Goal: Task Accomplishment & Management: Use online tool/utility

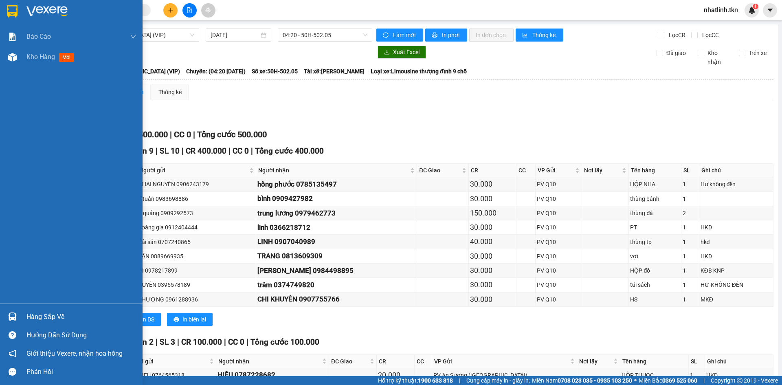
scroll to position [63, 0]
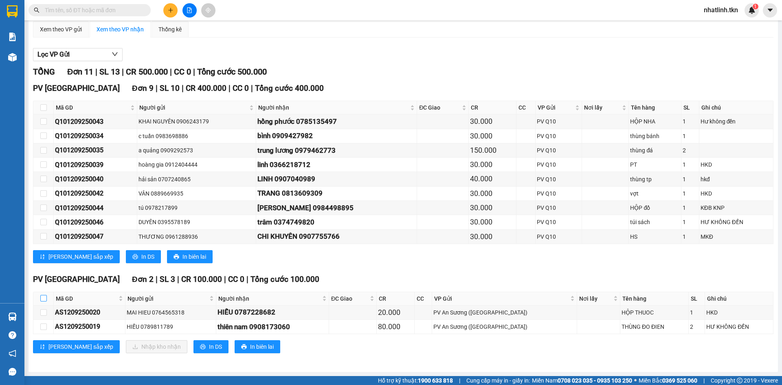
click at [44, 298] on input "checkbox" at bounding box center [43, 298] width 7 height 7
checkbox input "true"
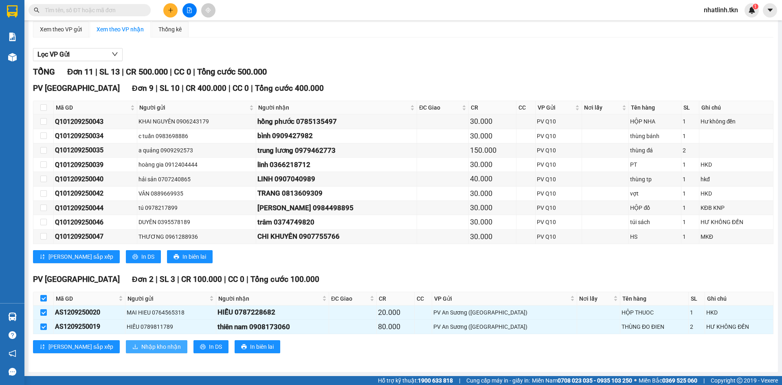
click at [141, 346] on span "Nhập kho nhận" at bounding box center [161, 346] width 40 height 9
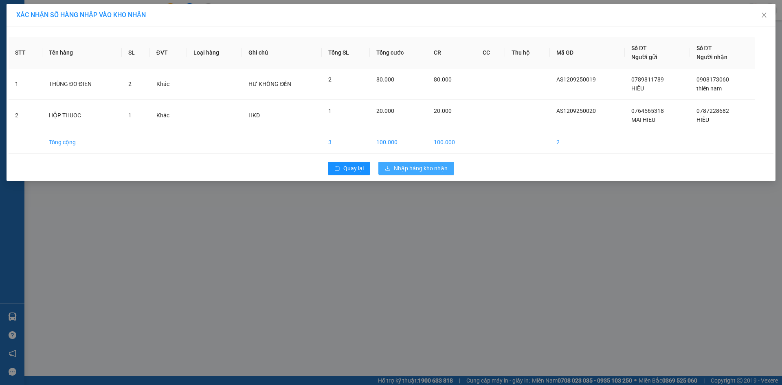
click at [410, 167] on span "Nhập hàng kho nhận" at bounding box center [421, 168] width 54 height 9
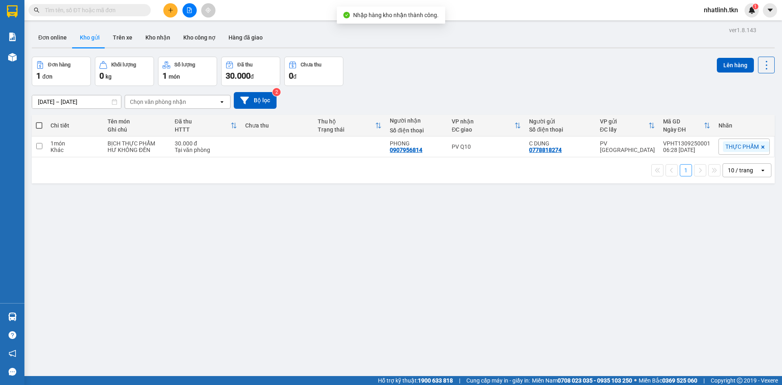
click at [146, 237] on div "ver 1.8.143 Đơn online Kho gửi Trên xe Kho nhận Kho công nợ Hàng đã giao Đơn hà…" at bounding box center [403, 216] width 749 height 385
click at [134, 140] on div "BỊCH THỰC PHẨM" at bounding box center [137, 143] width 59 height 7
checkbox input "true"
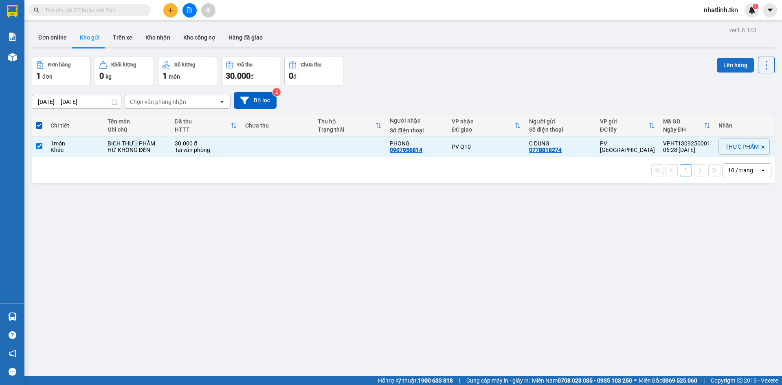
click at [734, 67] on button "Lên hàng" at bounding box center [735, 65] width 37 height 15
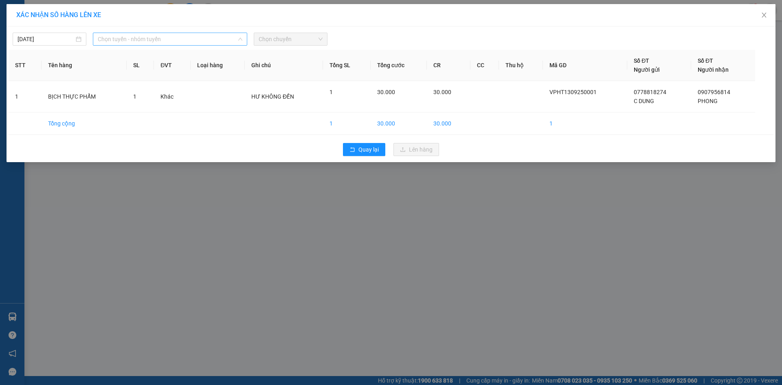
click at [138, 38] on span "Chọn tuyến - nhóm tuyến" at bounding box center [170, 39] width 145 height 12
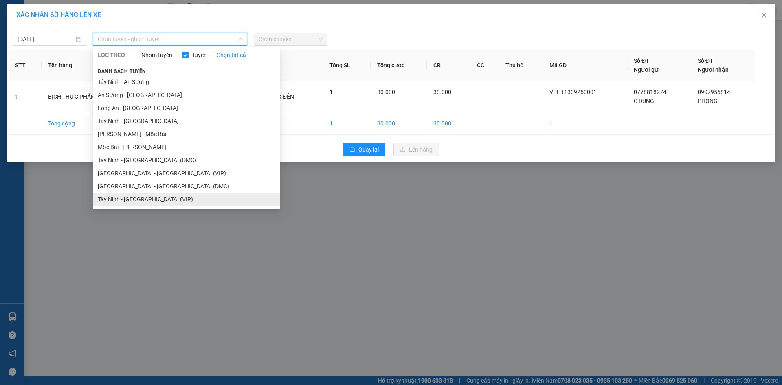
click at [140, 201] on li "Tây Ninh - [GEOGRAPHIC_DATA] (VIP)" at bounding box center [186, 199] width 187 height 13
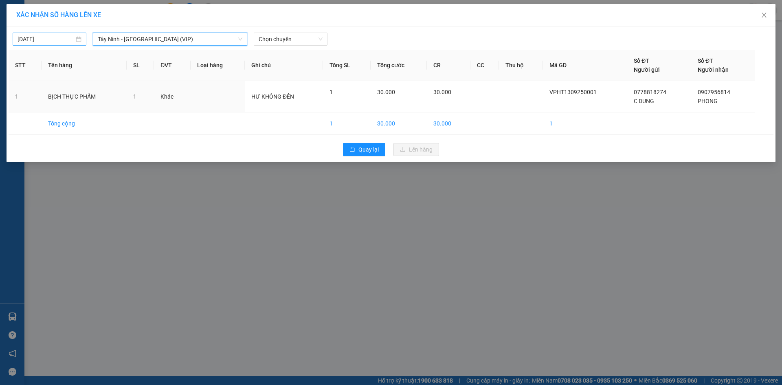
click at [47, 39] on input "[DATE]" at bounding box center [46, 39] width 57 height 9
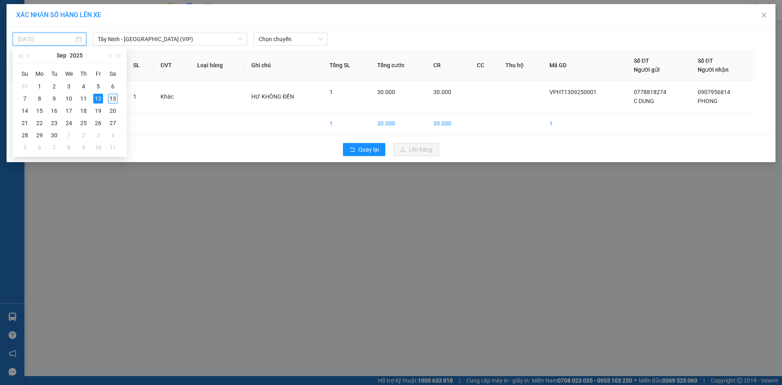
click at [114, 95] on div "13" at bounding box center [113, 99] width 10 height 10
type input "[DATE]"
click at [276, 36] on span "Chọn chuyến" at bounding box center [291, 39] width 64 height 12
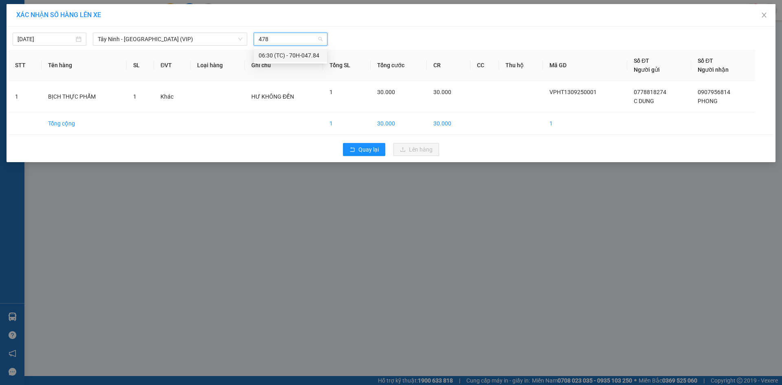
type input "4784"
click at [280, 56] on div "06:30 (TC) - 70H-047.84" at bounding box center [291, 55] width 64 height 9
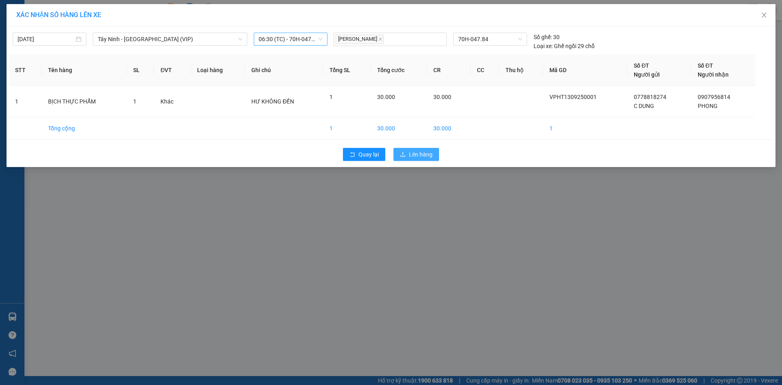
click at [418, 157] on span "Lên hàng" at bounding box center [421, 154] width 24 height 9
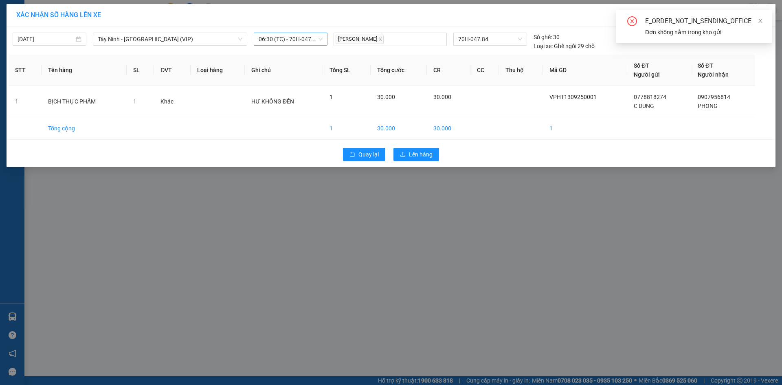
click at [764, 19] on div "E_ORDER_NOT_IN_SENDING_OFFICE Đơn không nằm trong kho gửi" at bounding box center [694, 26] width 156 height 33
click at [759, 22] on icon "close" at bounding box center [760, 21] width 4 height 4
click at [764, 15] on icon "close" at bounding box center [764, 15] width 7 height 7
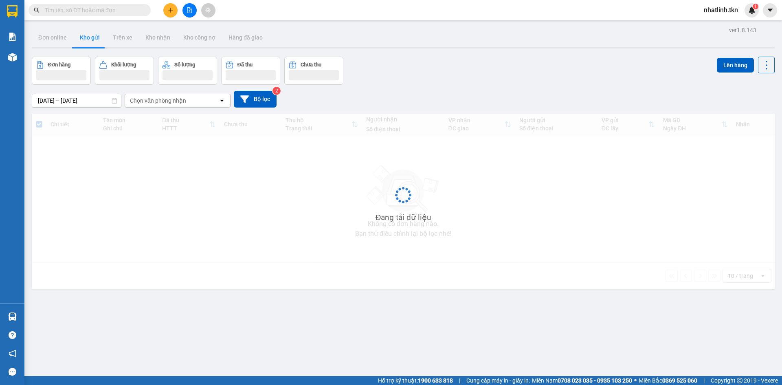
click at [541, 264] on div "Đang tải dữ liệu" at bounding box center [403, 201] width 743 height 175
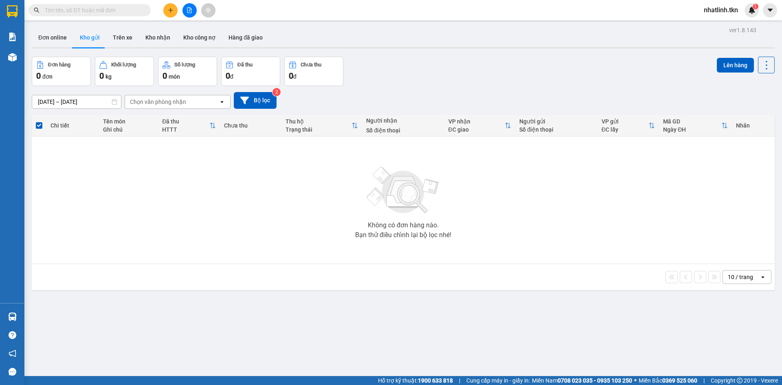
drag, startPoint x: 31, startPoint y: 311, endPoint x: 4, endPoint y: 313, distance: 27.0
click at [29, 311] on div "ver 1.8.143 Đơn online Kho gửi Trên xe Kho nhận Kho công nợ Hàng đã giao Đơn hà…" at bounding box center [403, 216] width 749 height 385
click at [4, 313] on div "Hàng sắp về" at bounding box center [12, 317] width 24 height 18
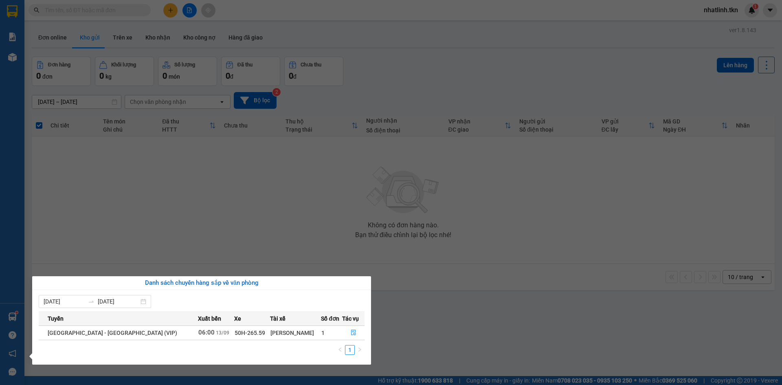
click at [470, 336] on section "Kết quả tìm kiếm ( 0 ) Bộ lọc No Data nhatlinh.tkn 1 Báo cáo Mẫu 1: Báo cáo dòn…" at bounding box center [391, 192] width 782 height 385
